Goal: Task Accomplishment & Management: Manage account settings

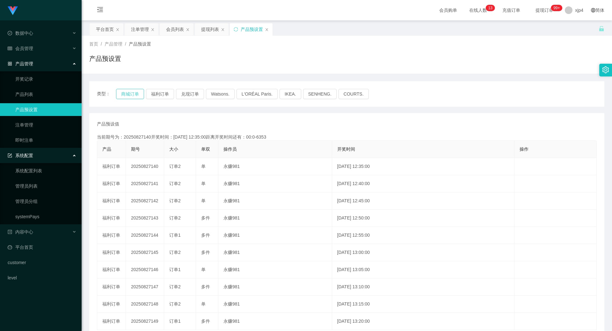
click at [120, 95] on button "商城订单" at bounding box center [130, 94] width 28 height 10
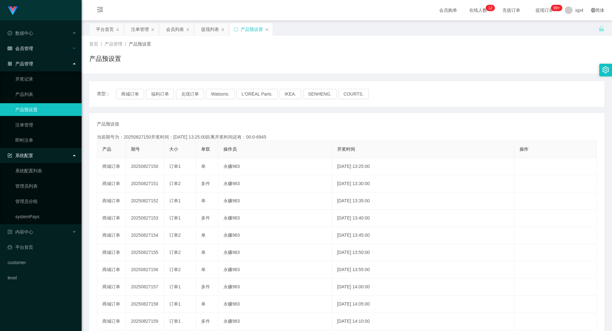
click at [30, 52] on div "会员管理" at bounding box center [41, 48] width 82 height 13
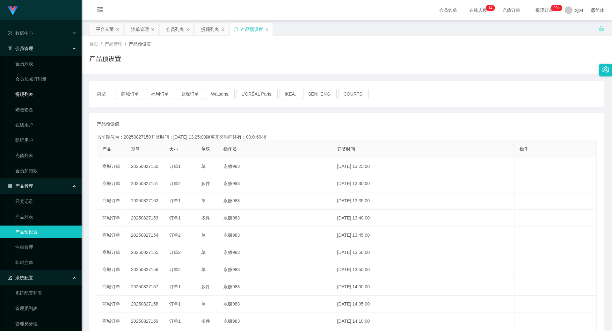
click at [29, 94] on link "提现列表" at bounding box center [45, 94] width 61 height 13
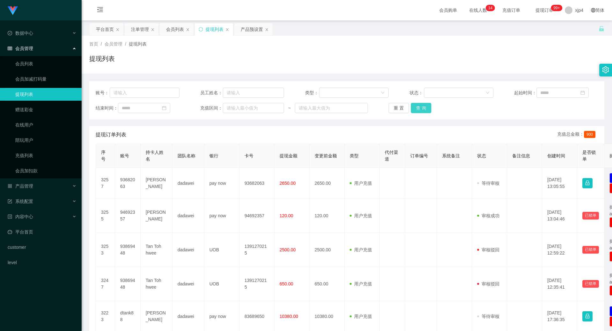
click at [417, 108] on button "查 询" at bounding box center [421, 108] width 20 height 10
click at [417, 109] on div "重 置 查 询" at bounding box center [431, 108] width 84 height 10
click at [417, 109] on button "查 询" at bounding box center [421, 108] width 20 height 10
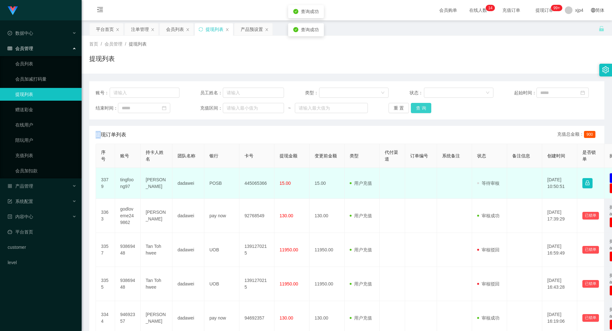
scroll to position [64, 0]
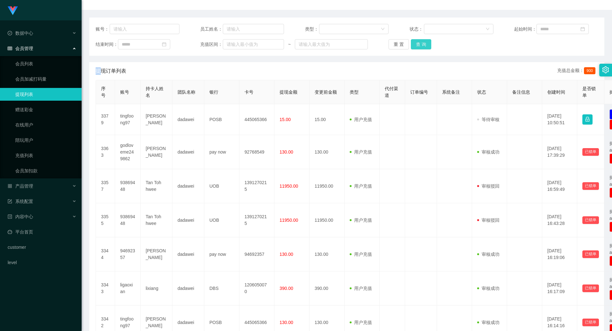
click at [417, 44] on button "查 询" at bounding box center [421, 44] width 20 height 10
click at [417, 44] on div "重 置 查 询" at bounding box center [431, 44] width 84 height 10
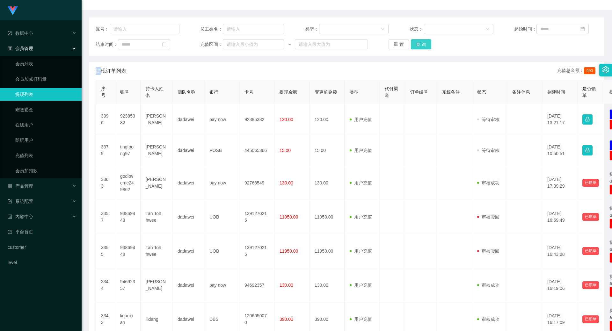
click at [417, 44] on button "查 询" at bounding box center [421, 44] width 20 height 10
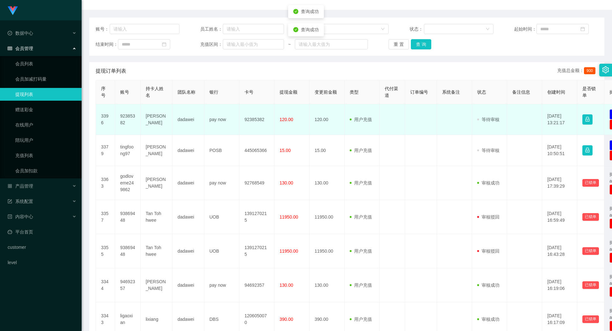
click at [120, 118] on td "92385382" at bounding box center [128, 119] width 26 height 31
copy td "92385382"
